Goal: Task Accomplishment & Management: Manage account settings

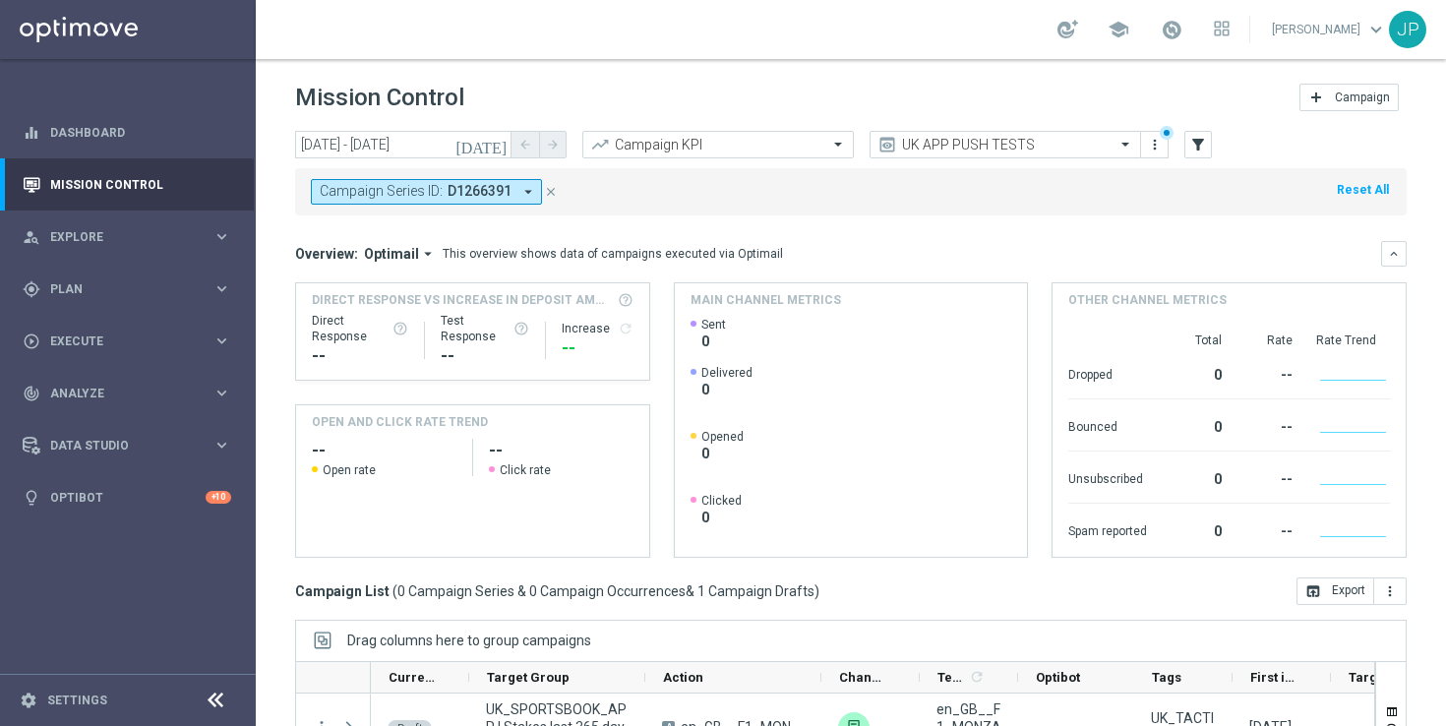
scroll to position [258, 0]
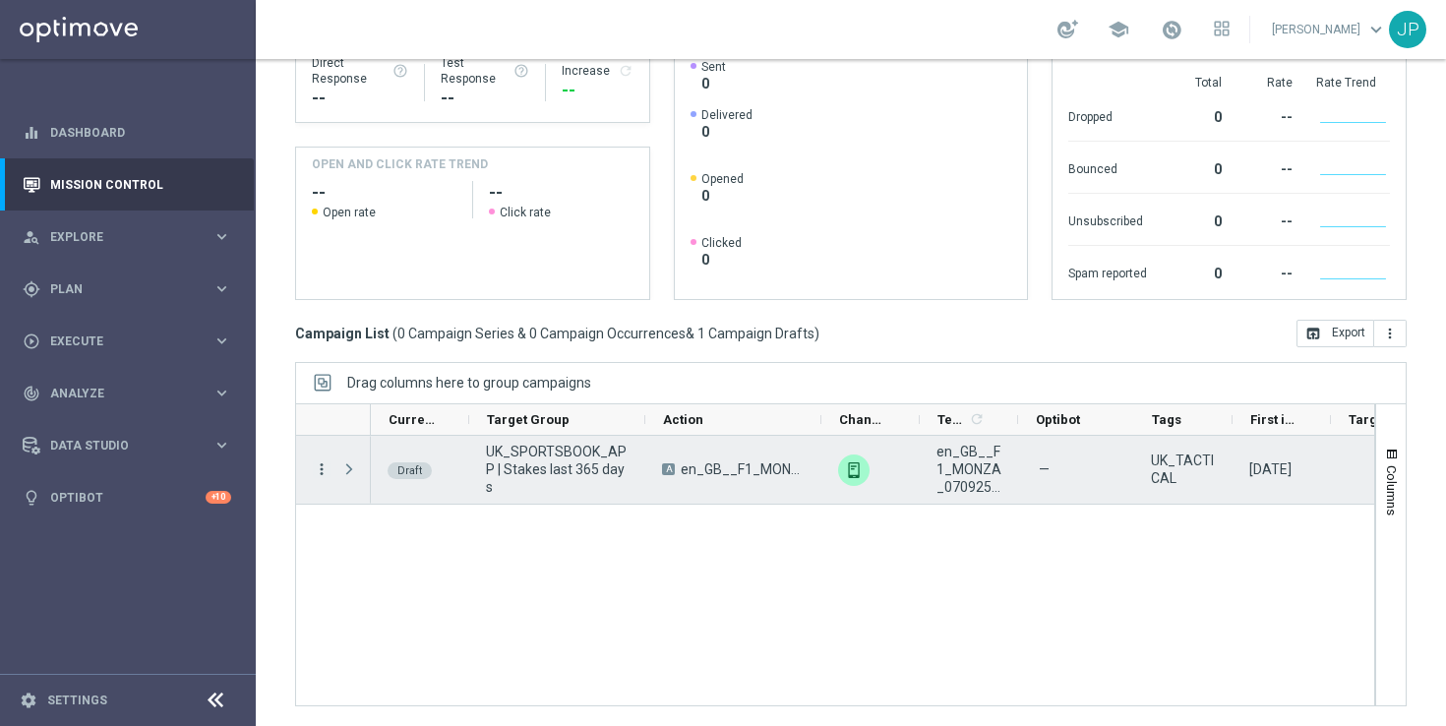
click at [323, 464] on icon "more_vert" at bounding box center [322, 469] width 18 height 18
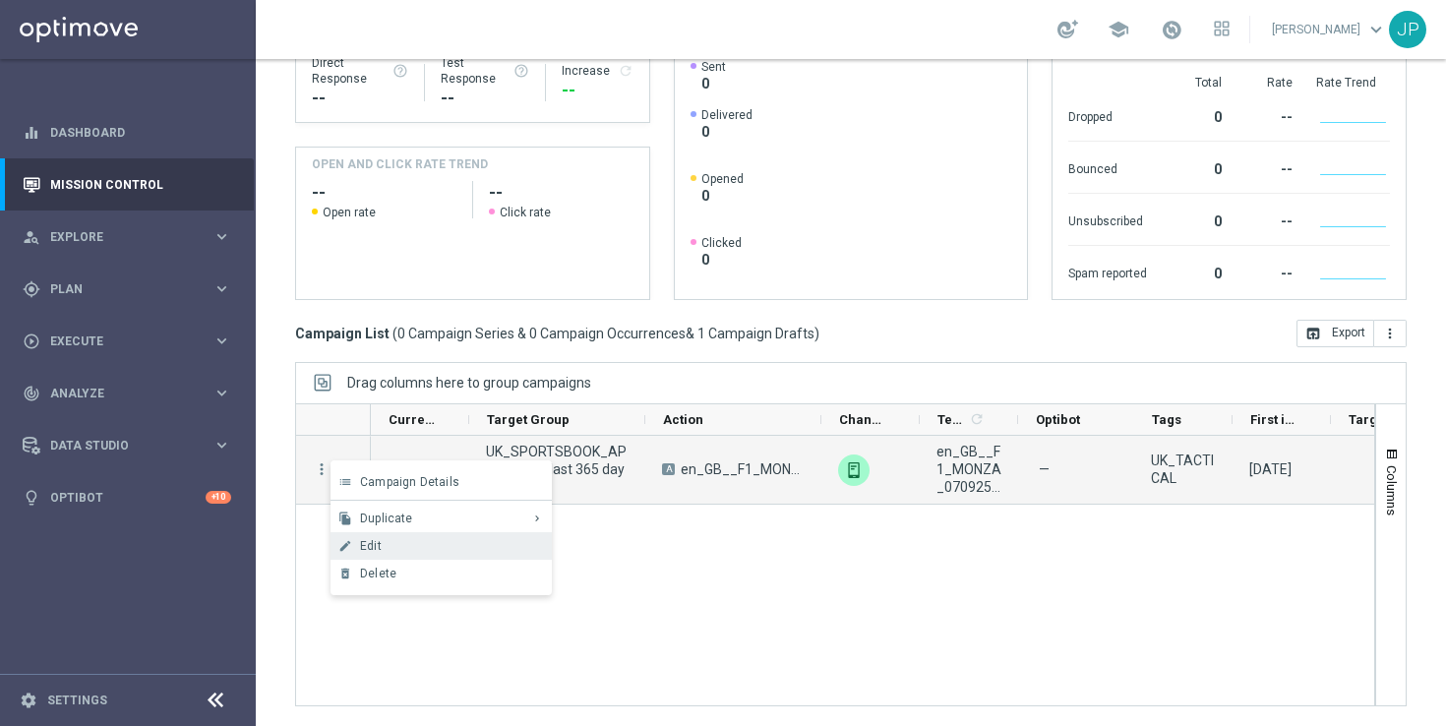
click at [450, 541] on div "Edit" at bounding box center [451, 546] width 183 height 14
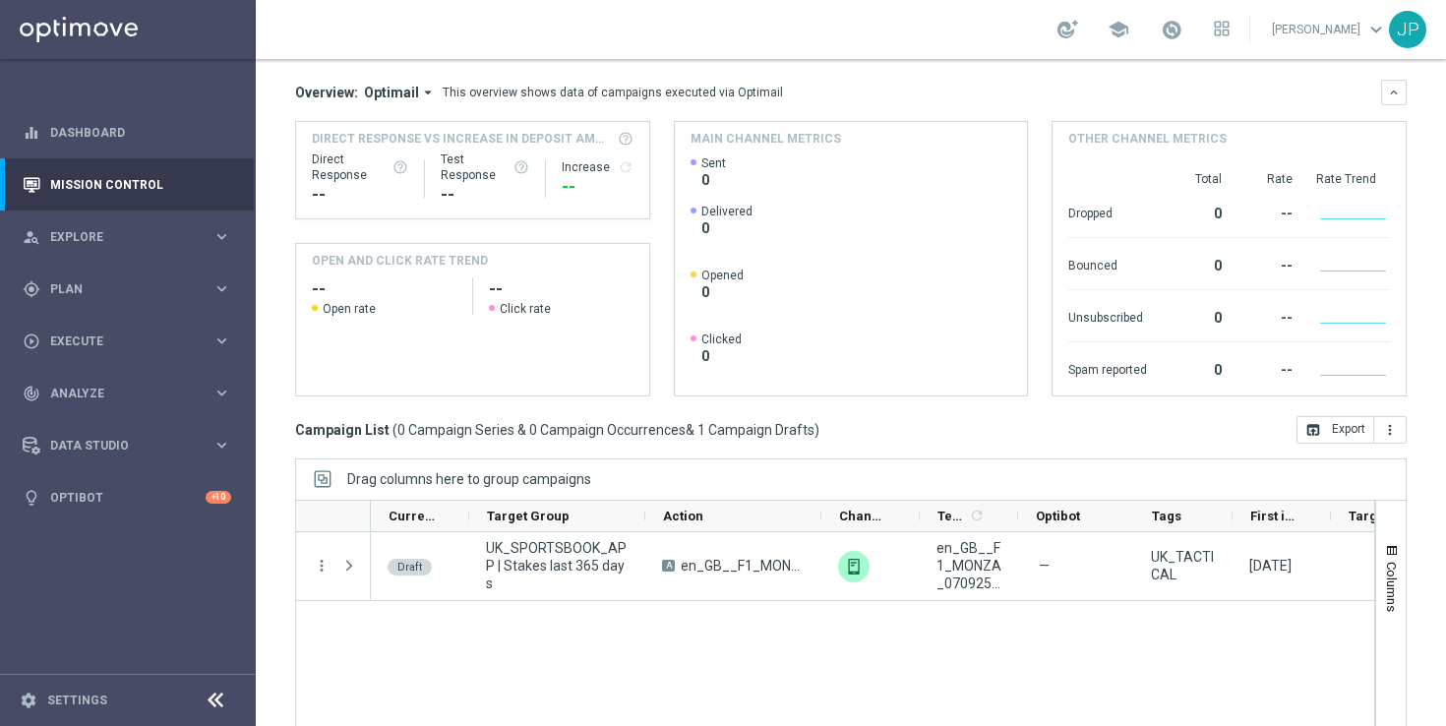
scroll to position [0, 0]
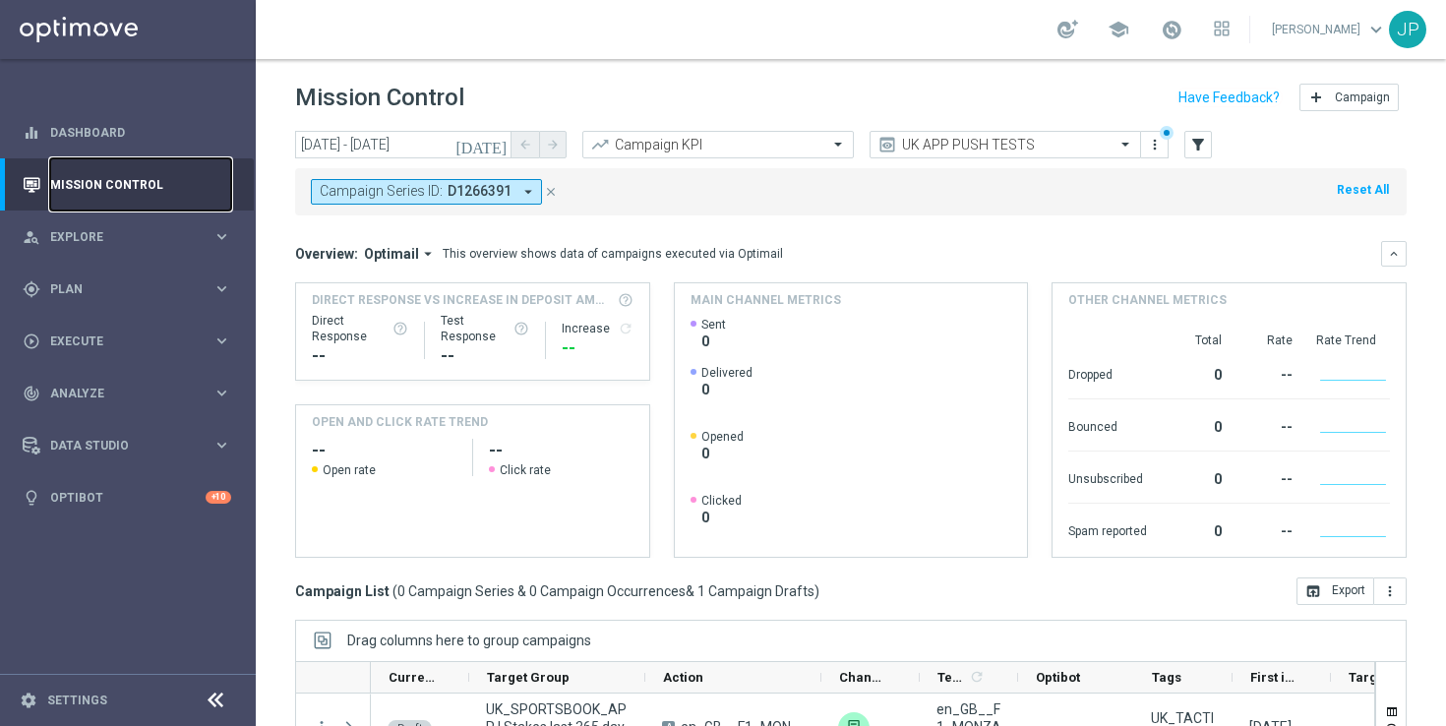
click at [101, 181] on link "Mission Control" at bounding box center [140, 184] width 181 height 52
click at [547, 193] on icon "close" at bounding box center [551, 192] width 14 height 14
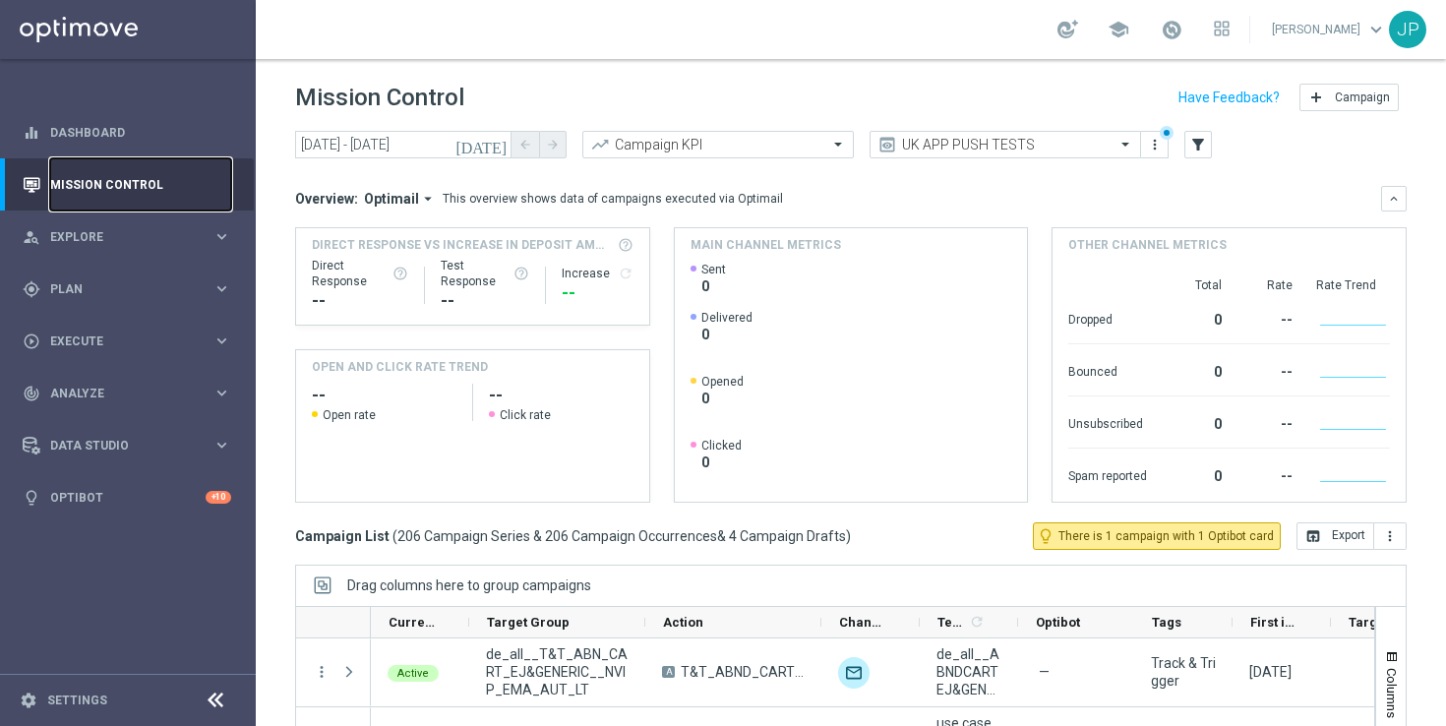
click at [170, 188] on link "Mission Control" at bounding box center [140, 184] width 181 height 52
click at [495, 140] on icon "[DATE]" at bounding box center [482, 145] width 53 height 18
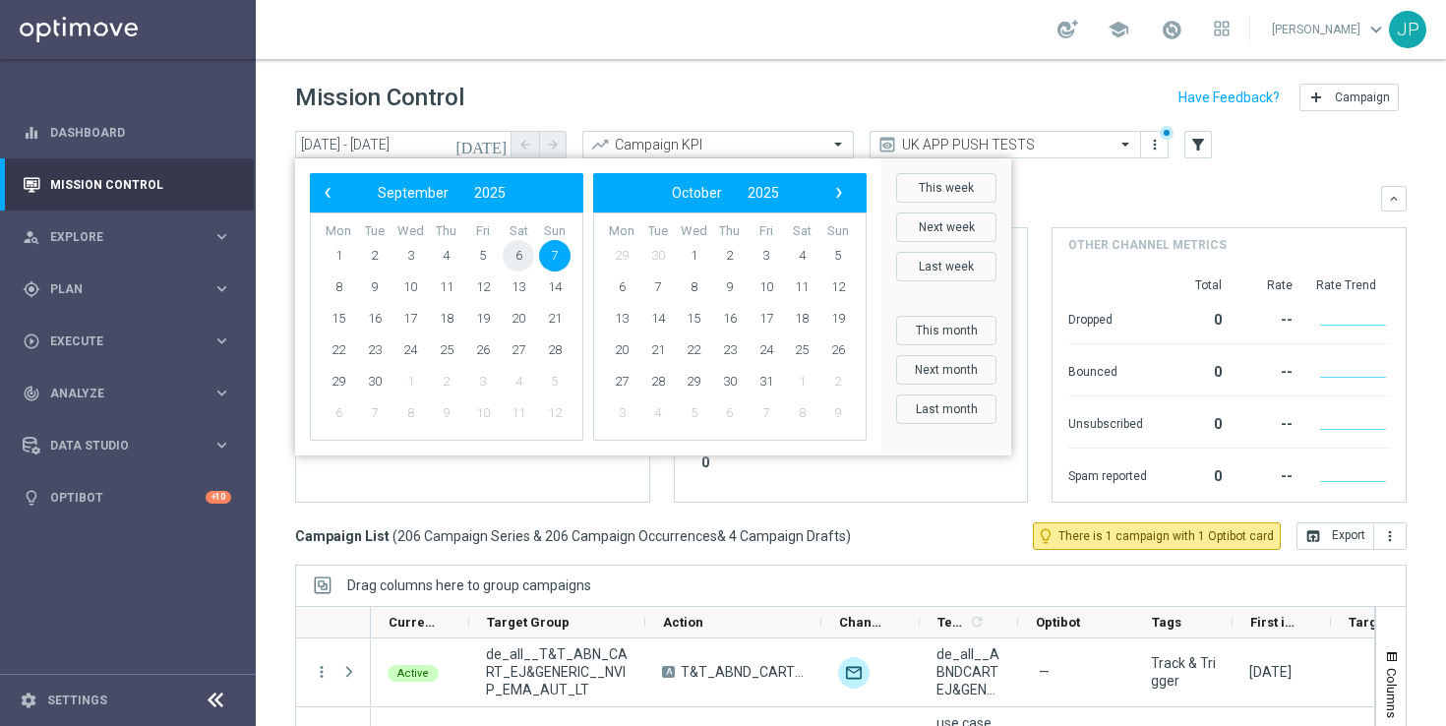
click at [519, 264] on span "6" at bounding box center [518, 255] width 31 height 31
click at [520, 257] on span "6" at bounding box center [518, 255] width 31 height 31
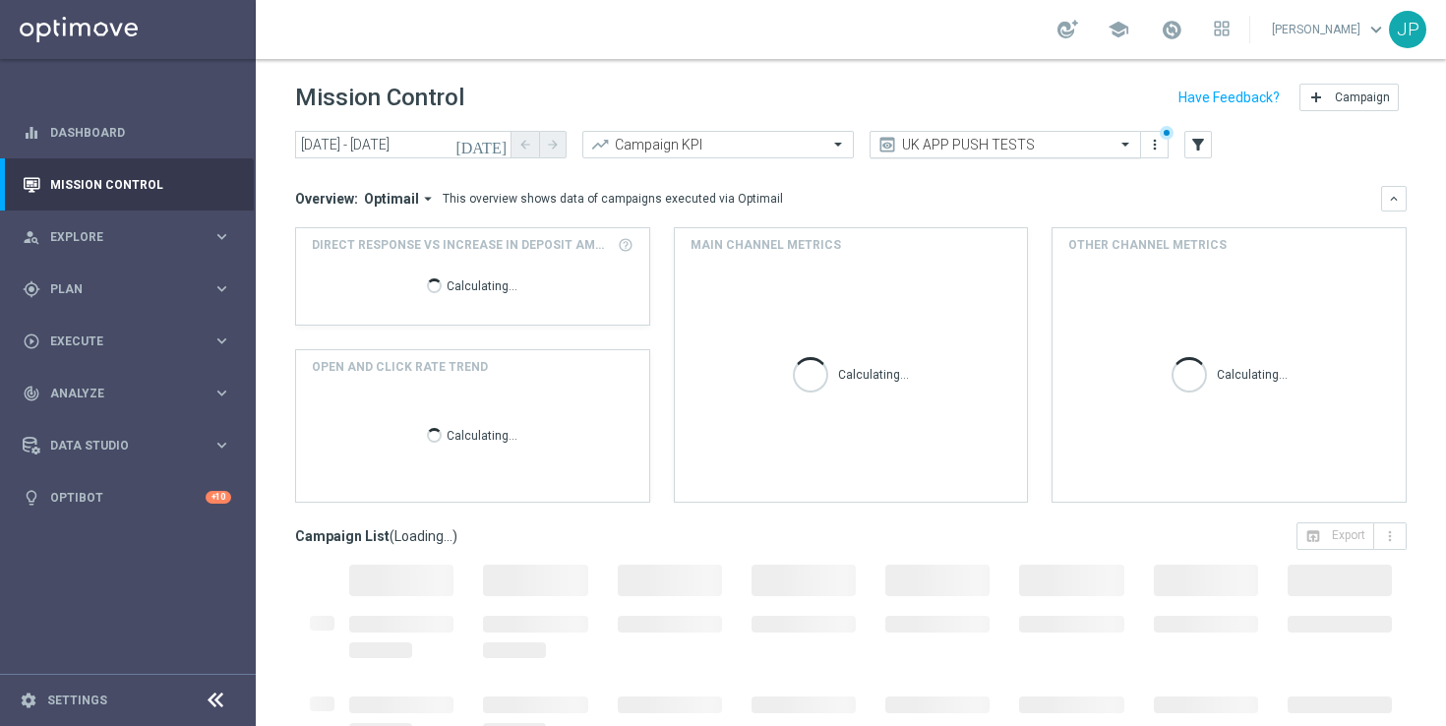
click at [1051, 153] on input "text" at bounding box center [986, 145] width 211 height 17
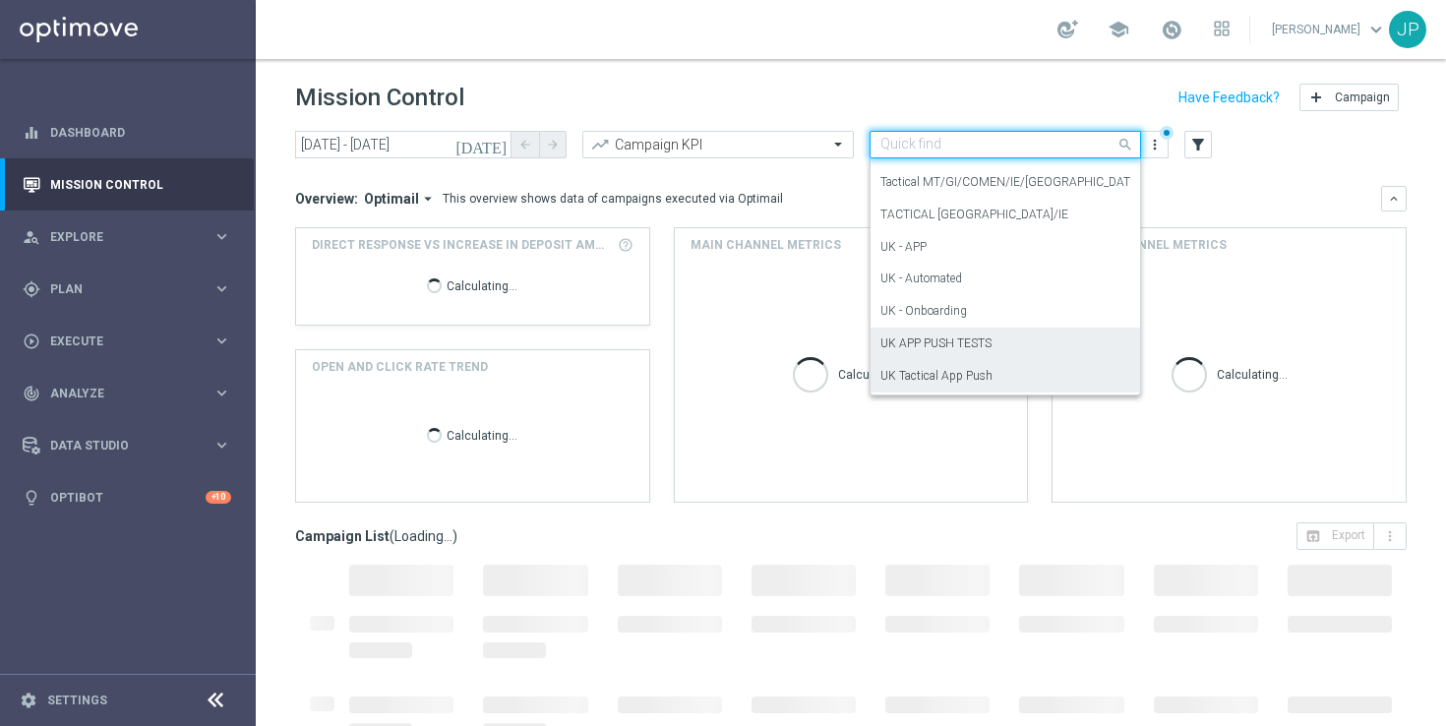
scroll to position [362, 0]
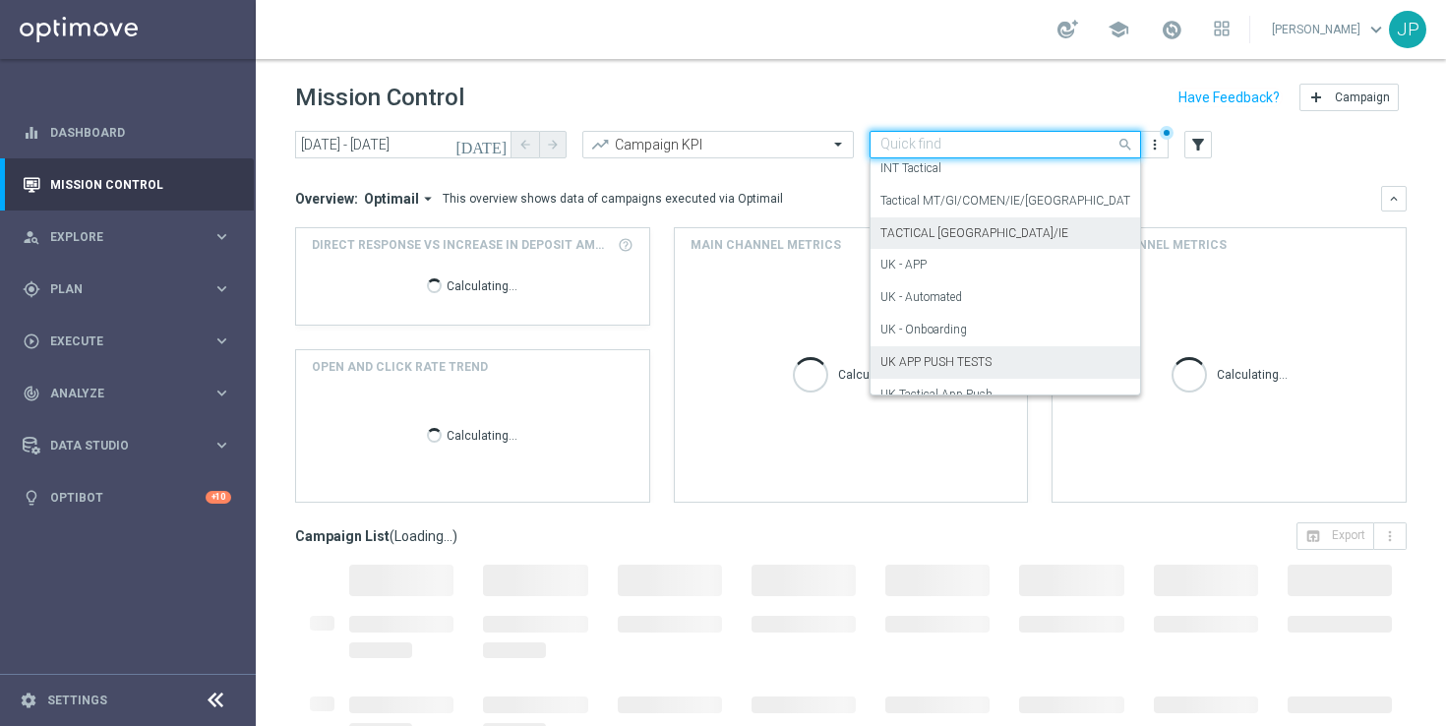
click at [1007, 236] on div "TACTICAL UK/IE" at bounding box center [1006, 233] width 250 height 32
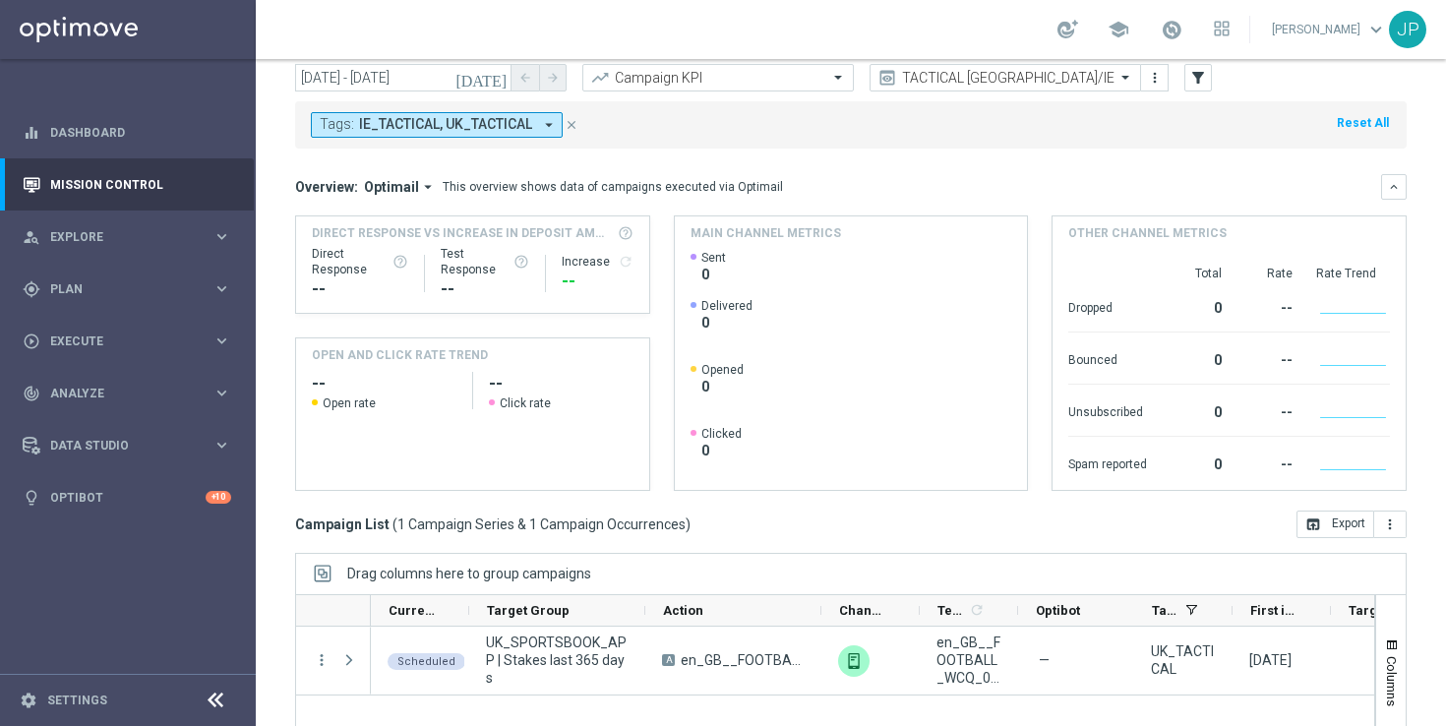
scroll to position [0, 0]
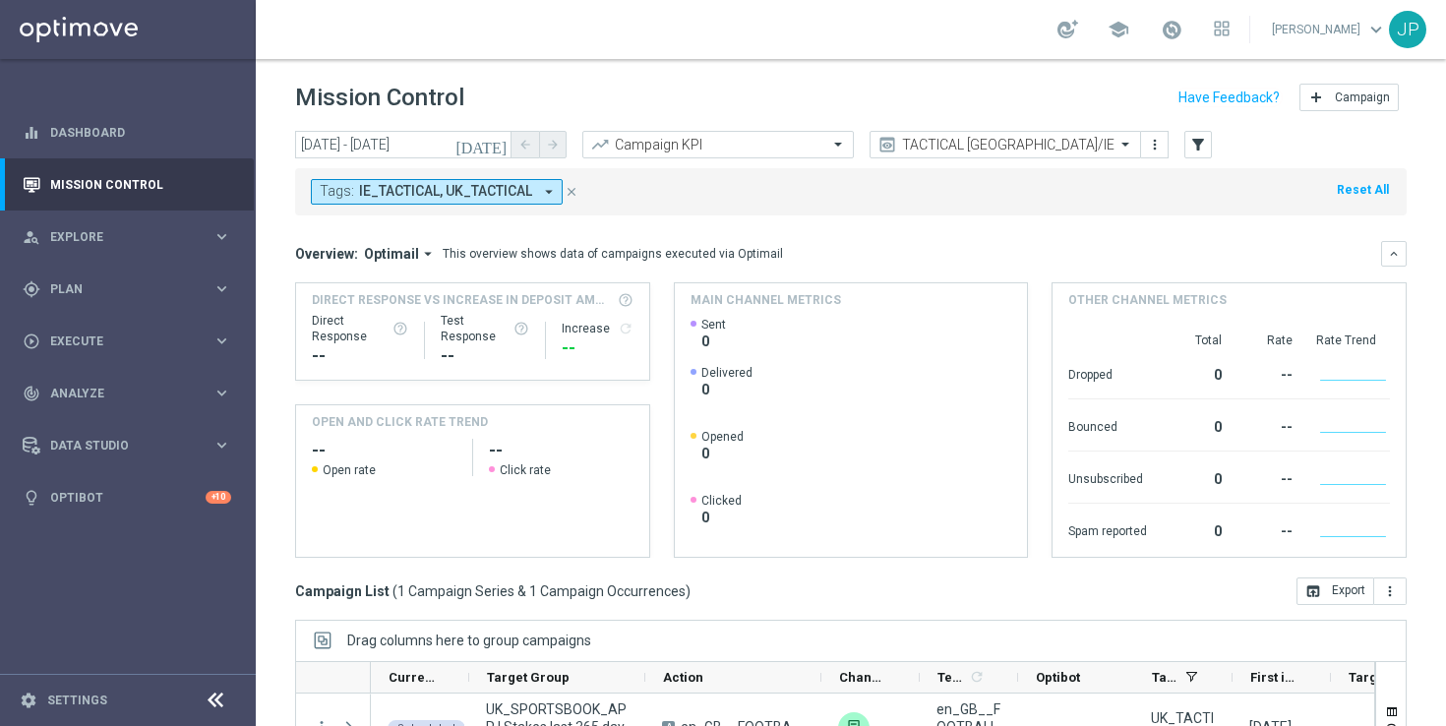
click at [497, 142] on icon "[DATE]" at bounding box center [482, 145] width 53 height 18
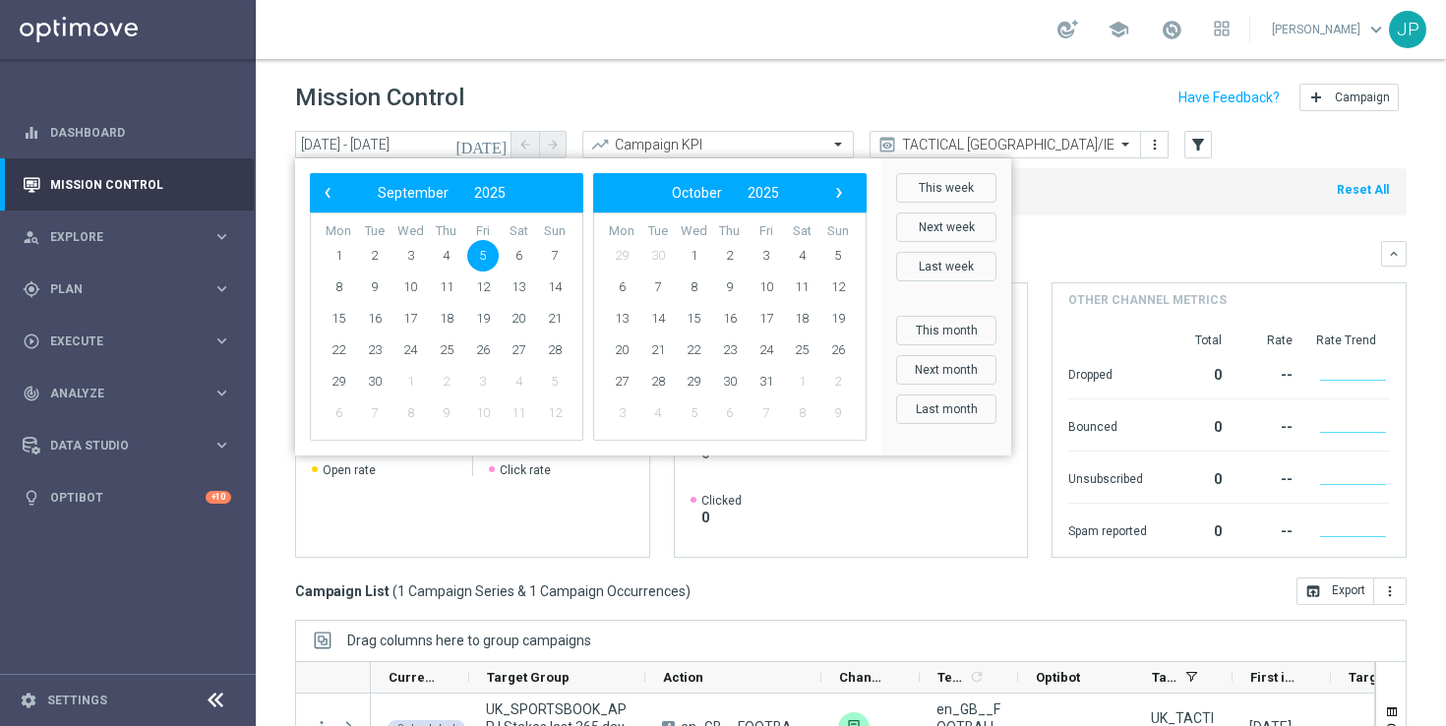
click at [482, 254] on span "5" at bounding box center [482, 255] width 31 height 31
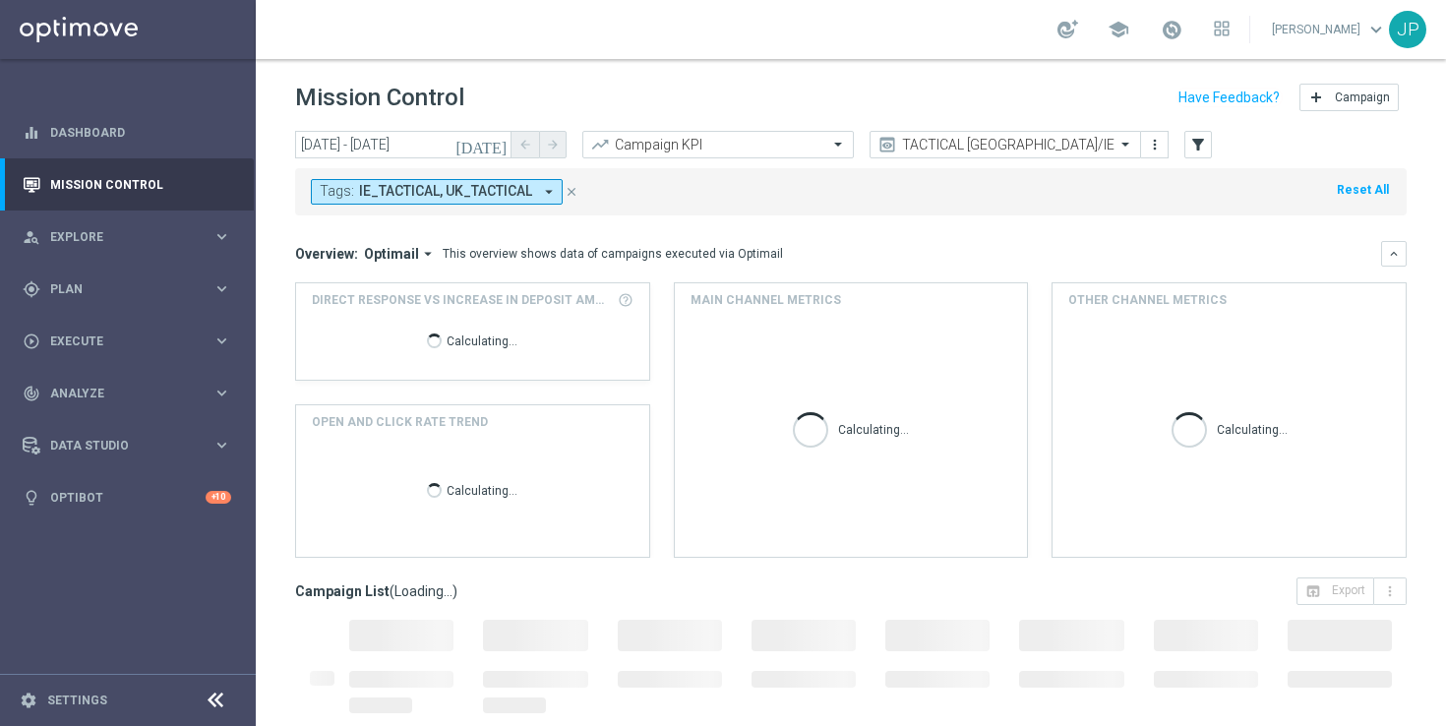
click at [497, 146] on icon "[DATE]" at bounding box center [482, 145] width 53 height 18
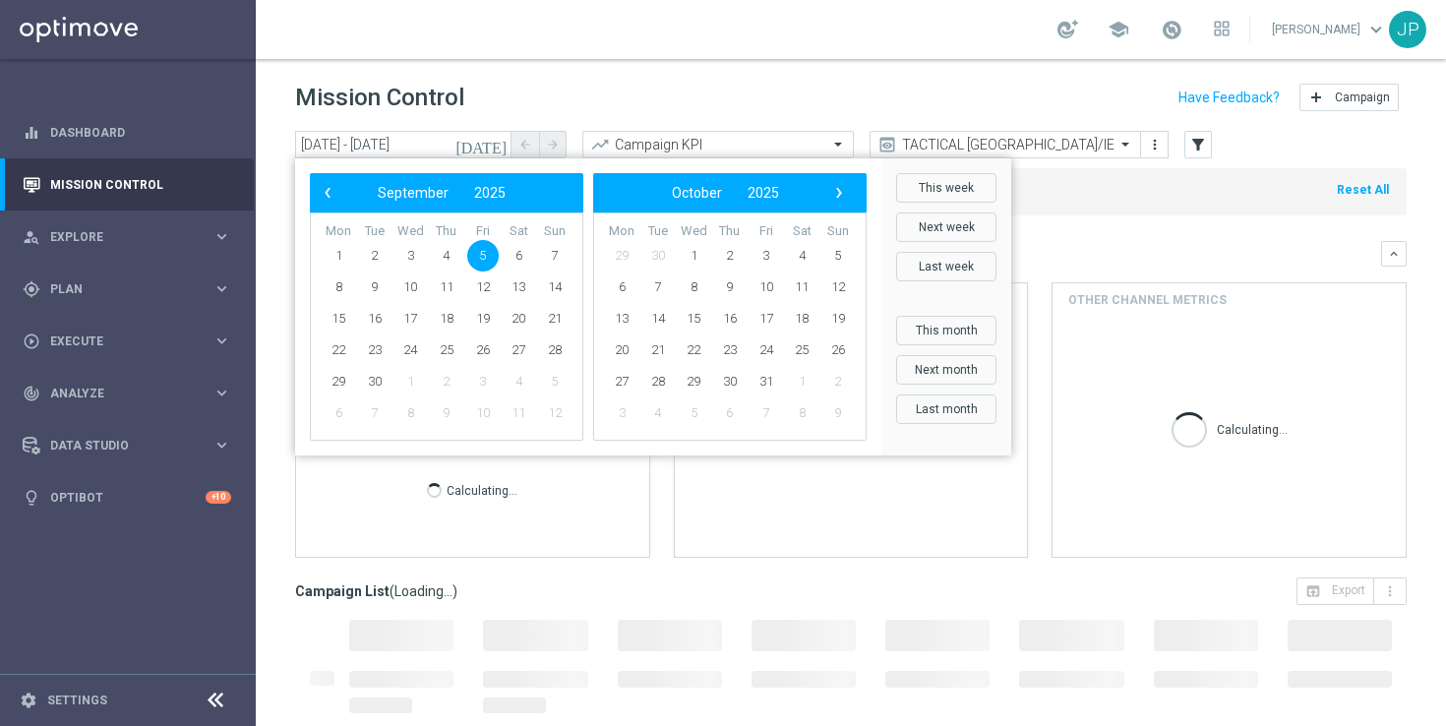
click at [483, 266] on span "5" at bounding box center [482, 255] width 31 height 31
click at [554, 250] on span "7" at bounding box center [554, 255] width 31 height 31
type input "05 Sep 2025 - 07 Sep 2025"
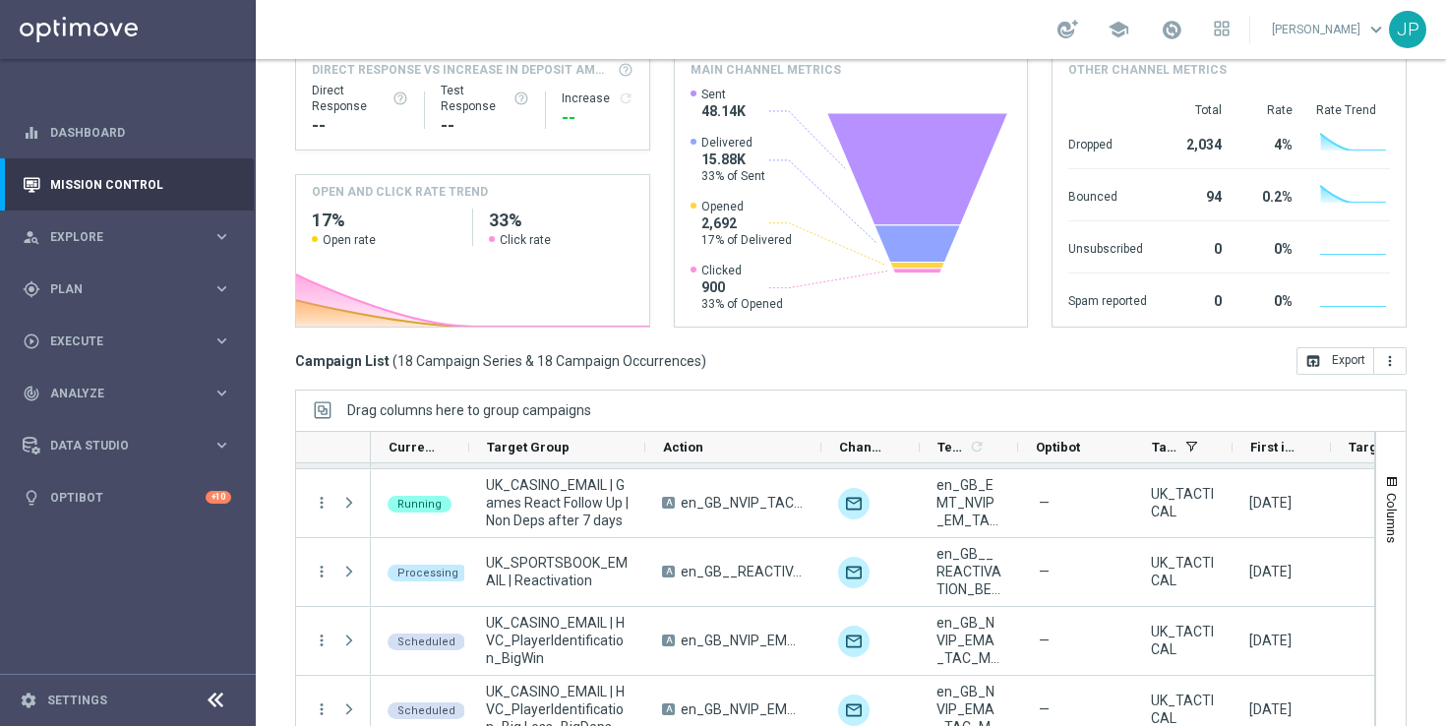
scroll to position [337, 0]
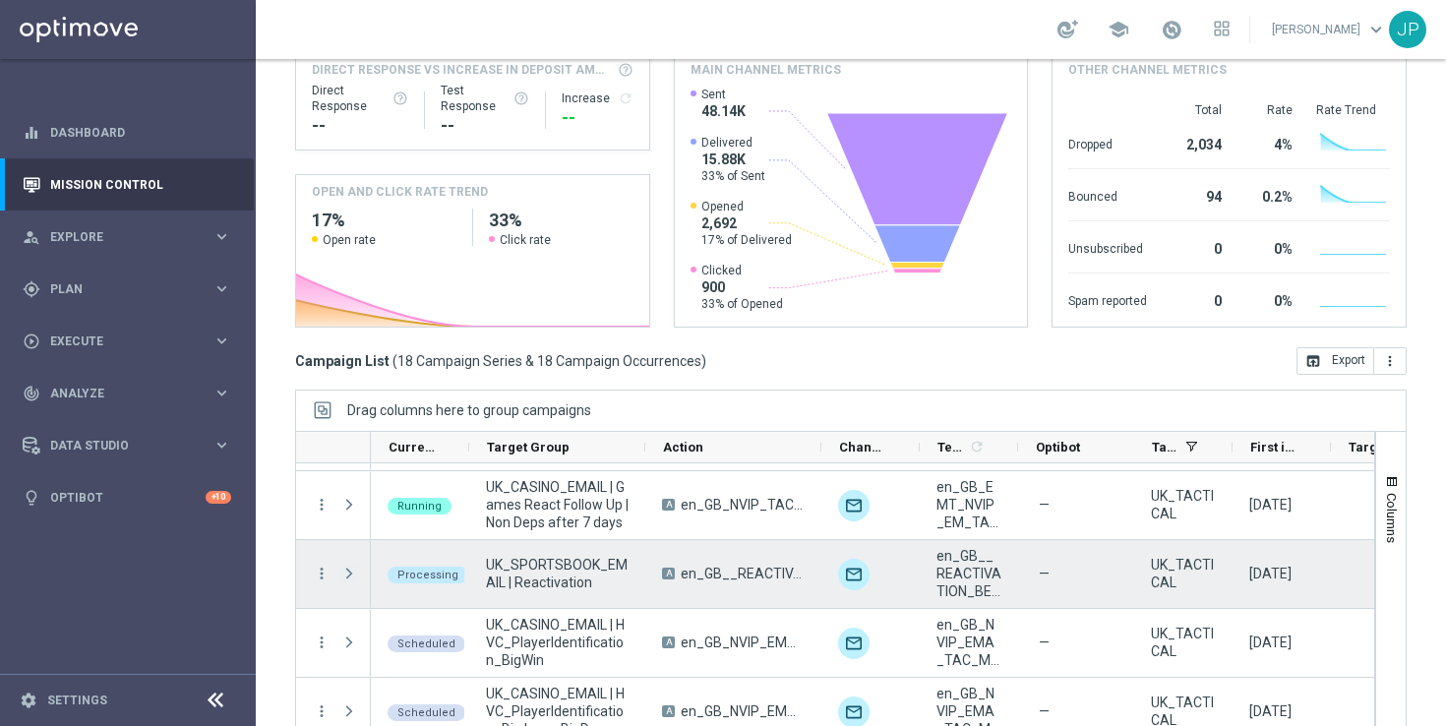
click at [350, 573] on span "Press SPACE to select this row." at bounding box center [349, 574] width 18 height 16
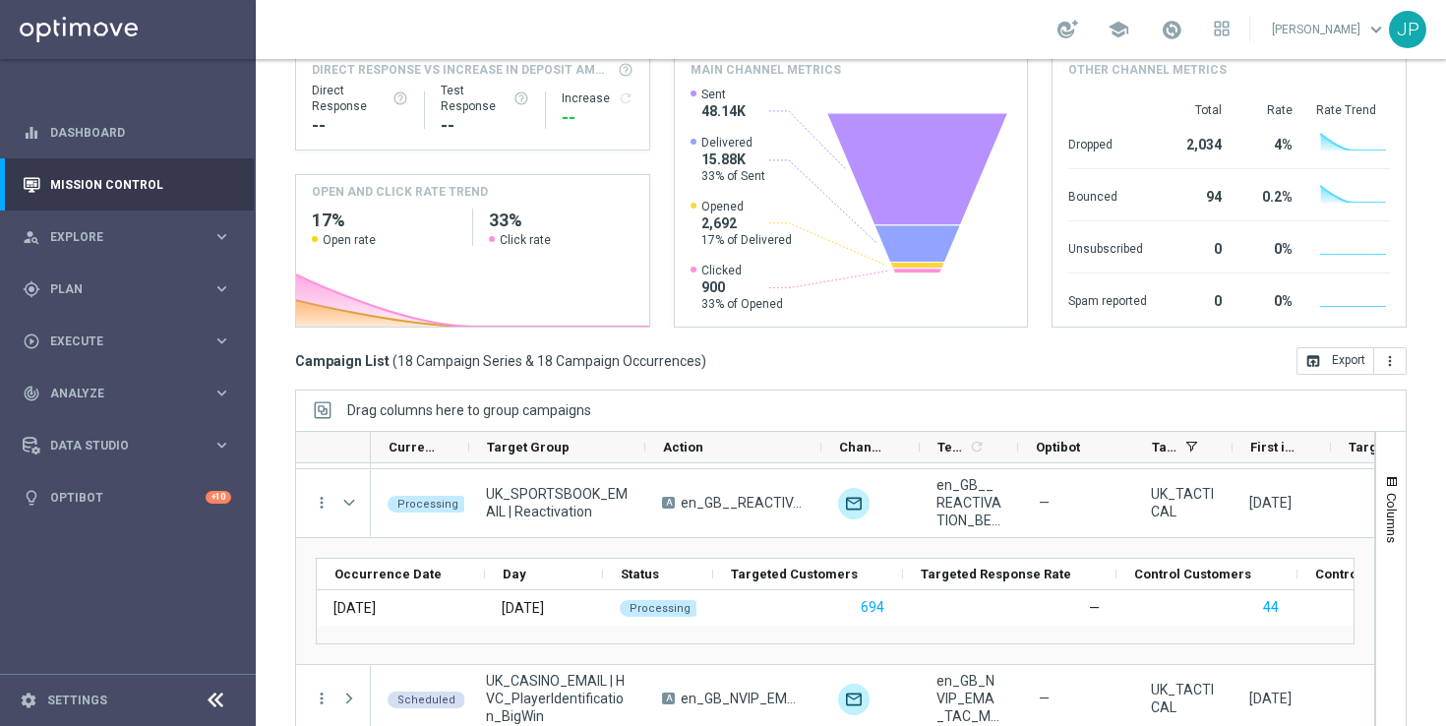
scroll to position [402, 0]
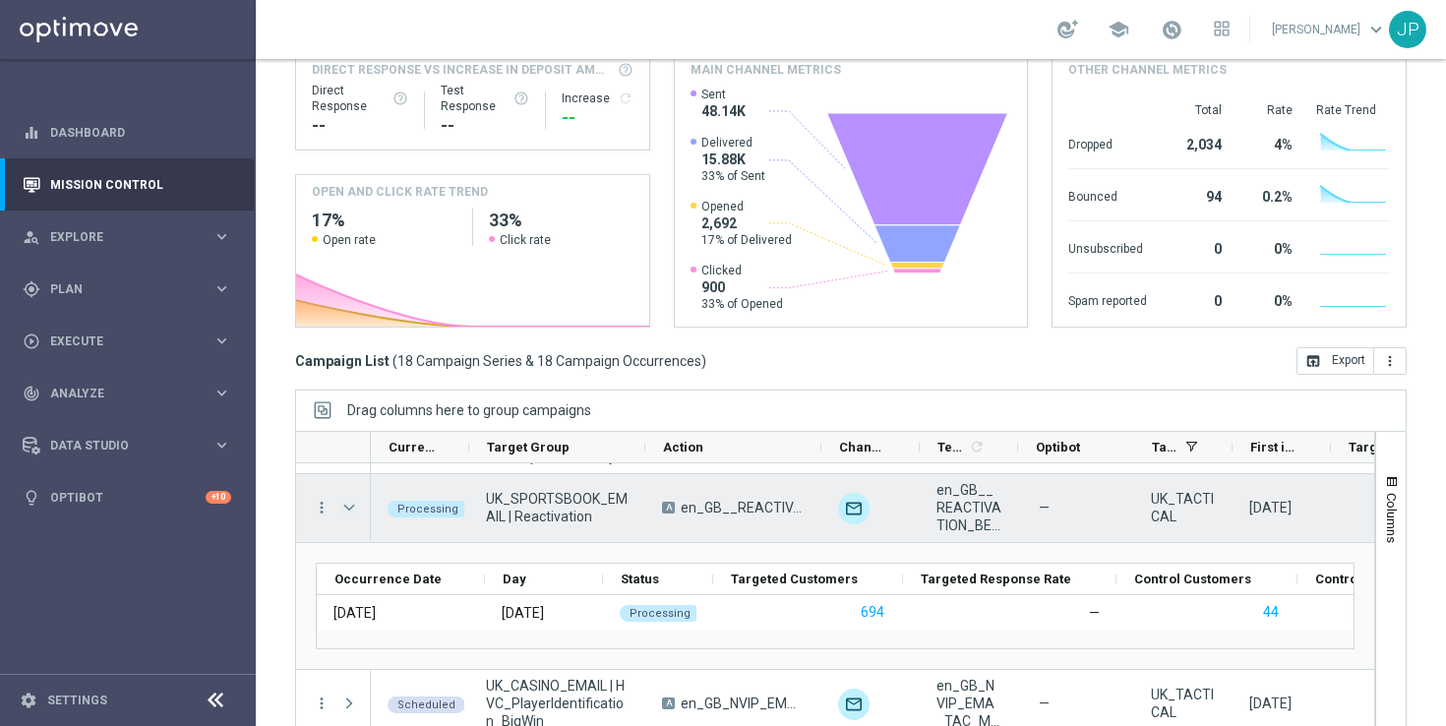
click at [349, 512] on span "Press SPACE to select this row." at bounding box center [349, 508] width 18 height 16
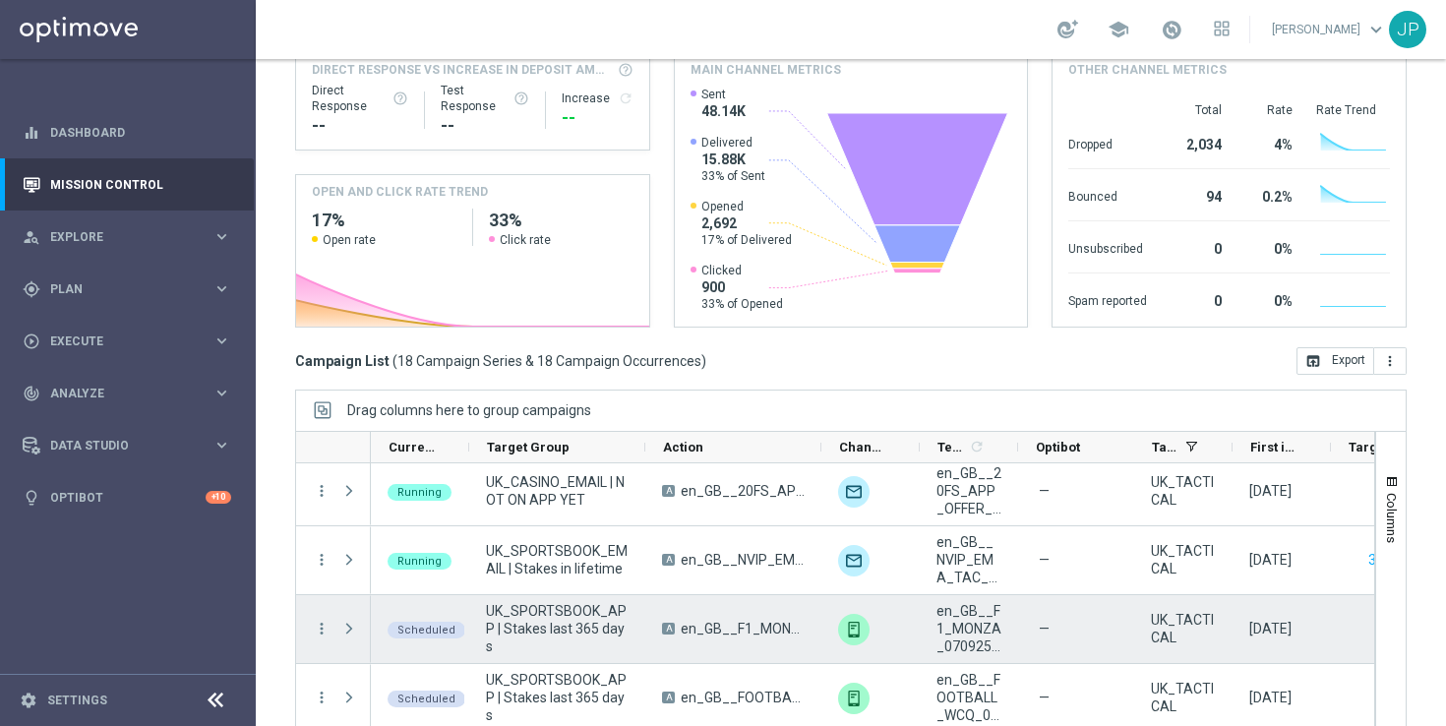
scroll to position [258, 0]
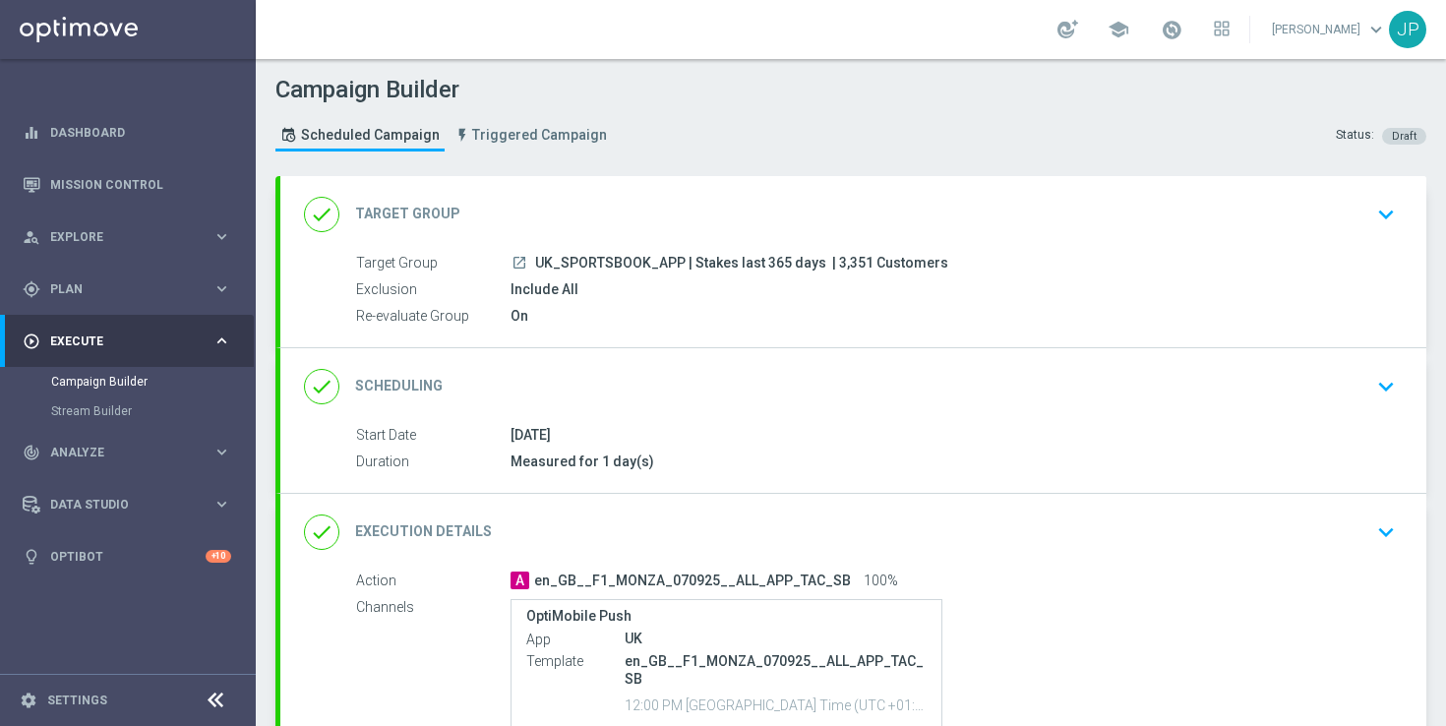
scroll to position [231, 0]
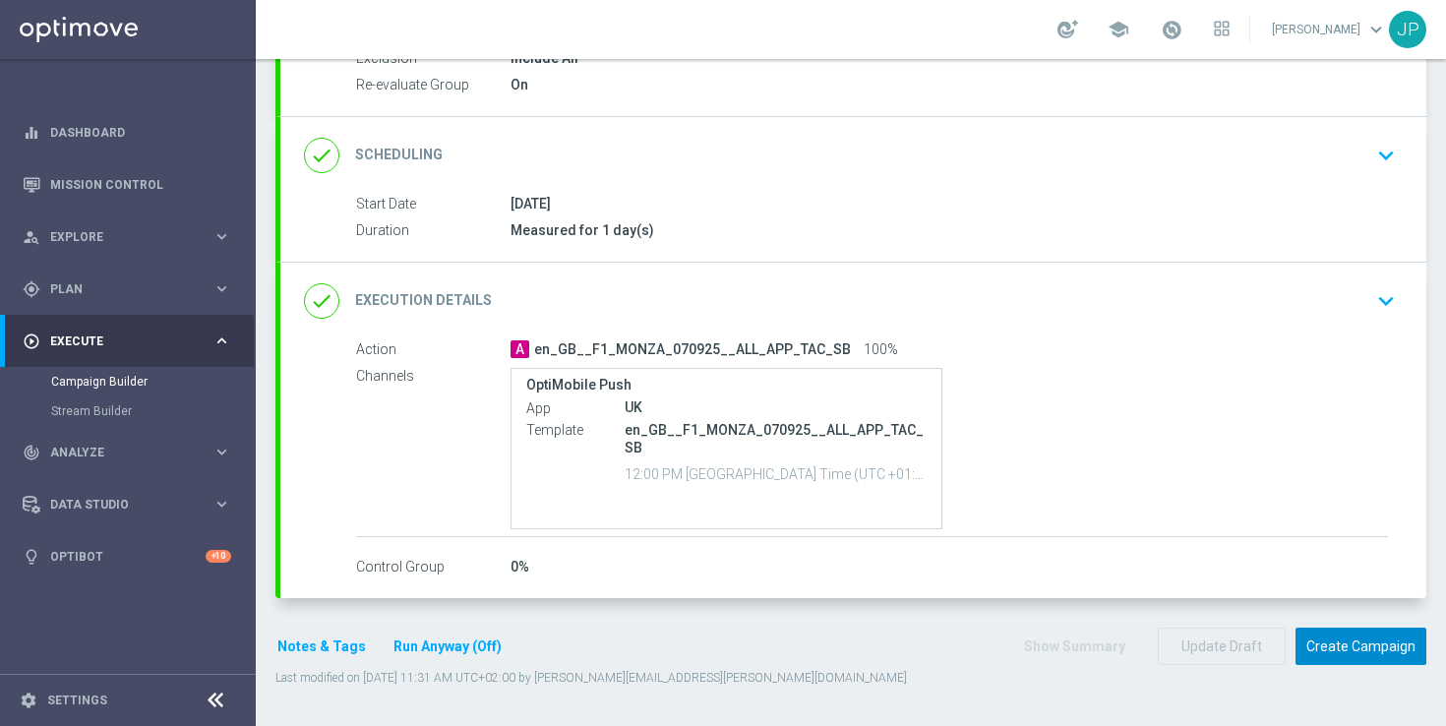
click at [1371, 649] on button "Create Campaign" at bounding box center [1361, 647] width 131 height 38
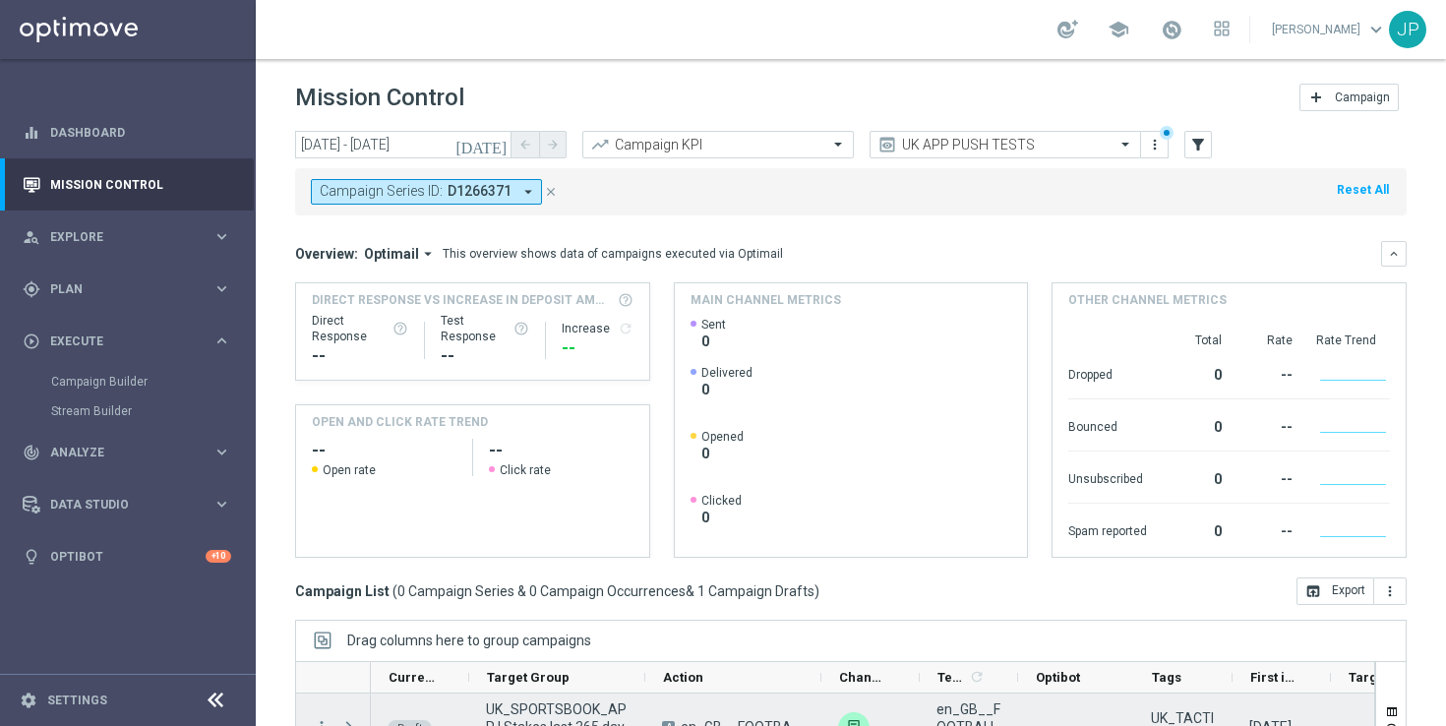
scroll to position [258, 0]
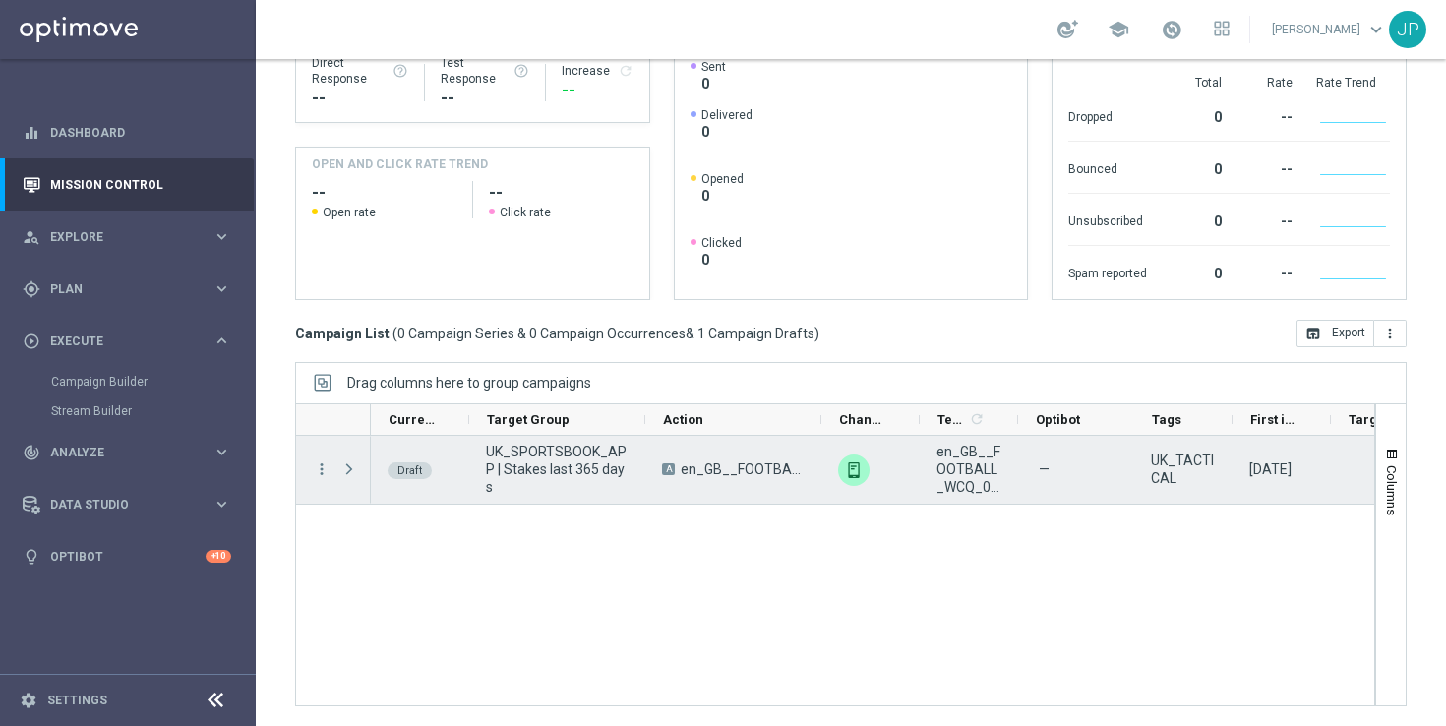
click at [315, 459] on div "more_vert" at bounding box center [313, 470] width 35 height 68
click at [319, 470] on icon "more_vert" at bounding box center [322, 469] width 18 height 18
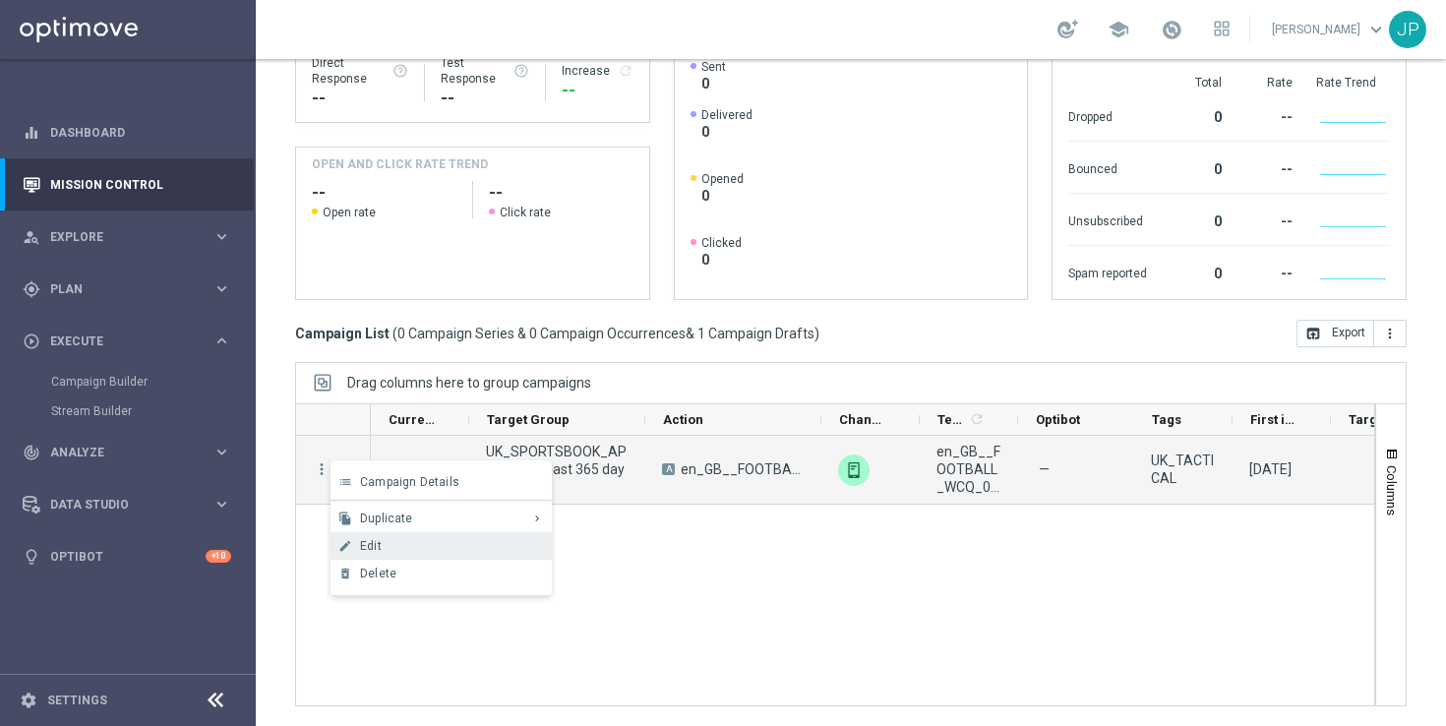
click at [398, 546] on div "Edit" at bounding box center [451, 546] width 183 height 14
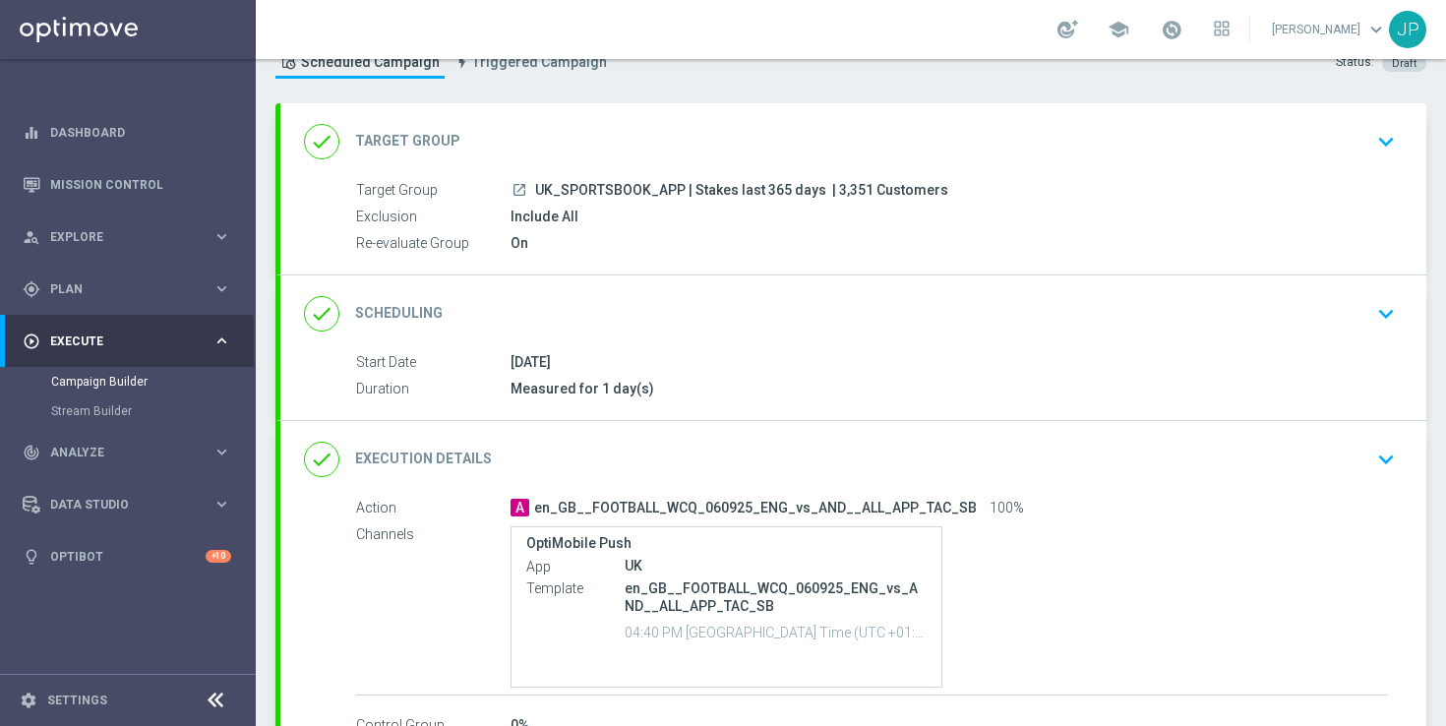
scroll to position [231, 0]
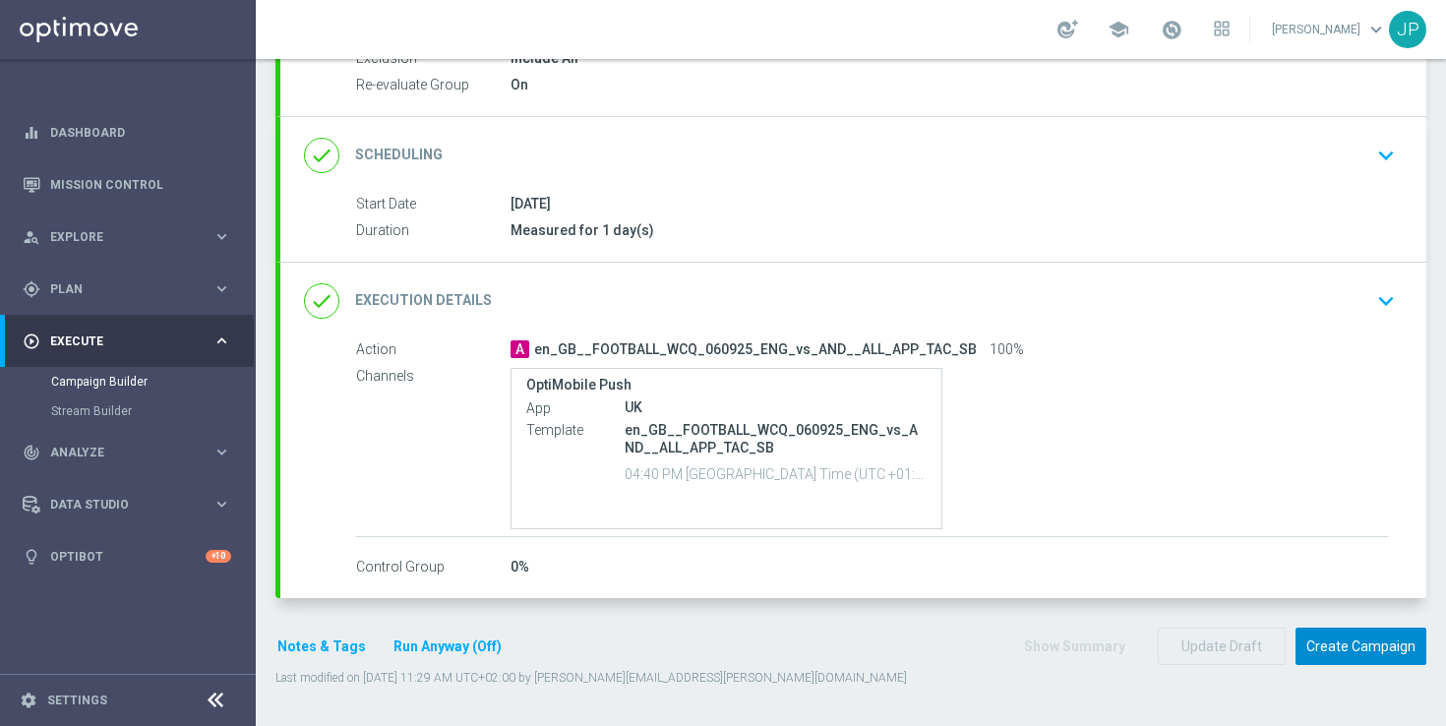
click at [1385, 652] on button "Create Campaign" at bounding box center [1361, 647] width 131 height 38
